Goal: Find specific page/section: Find specific page/section

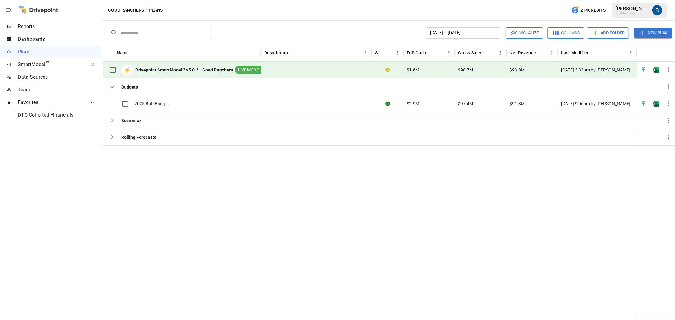
click at [37, 69] on div "SmartModel ™" at bounding box center [50, 64] width 101 height 13
click at [46, 116] on span "DTC Cohorted Financials" at bounding box center [60, 115] width 84 height 8
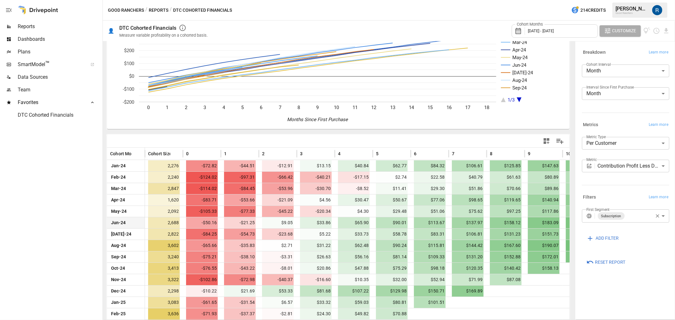
scroll to position [107, 0]
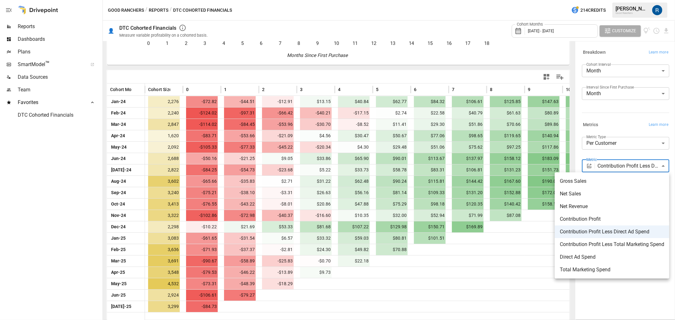
click at [612, 0] on body "Reports Dashboards Plans SmartModel ™ Data Sources Team Favorites DTC Cohorted …" at bounding box center [337, 0] width 675 height 0
click at [607, 232] on span "Contribution Profit Less Direct Ad Spend" at bounding box center [612, 232] width 104 height 8
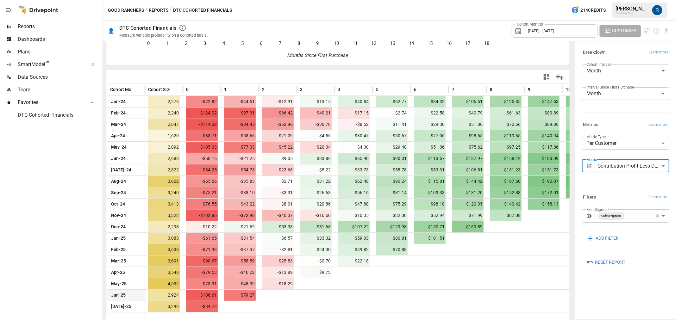
click at [209, 292] on span "-$106.61" at bounding box center [202, 295] width 32 height 11
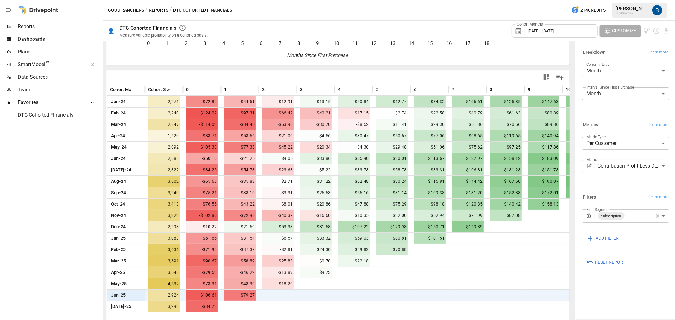
click at [119, 293] on span "Jun-25" at bounding box center [118, 295] width 16 height 11
click at [179, 294] on span "2,924" at bounding box center [164, 295] width 32 height 11
click at [177, 294] on span "2,924" at bounding box center [164, 295] width 32 height 11
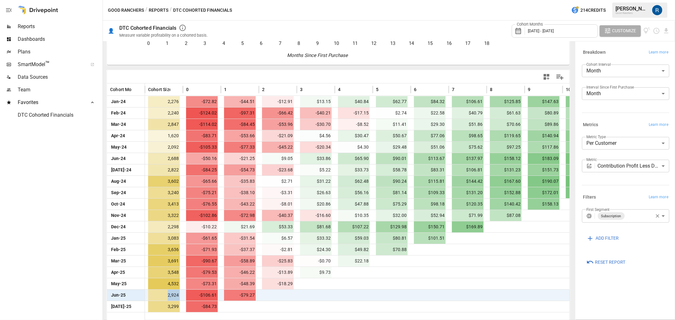
click at [176, 293] on span "2,924" at bounding box center [164, 295] width 32 height 11
click at [214, 297] on span "-$106.61" at bounding box center [202, 295] width 32 height 11
click at [27, 25] on span "Reports" at bounding box center [60, 27] width 84 height 8
